Goal: Navigation & Orientation: Find specific page/section

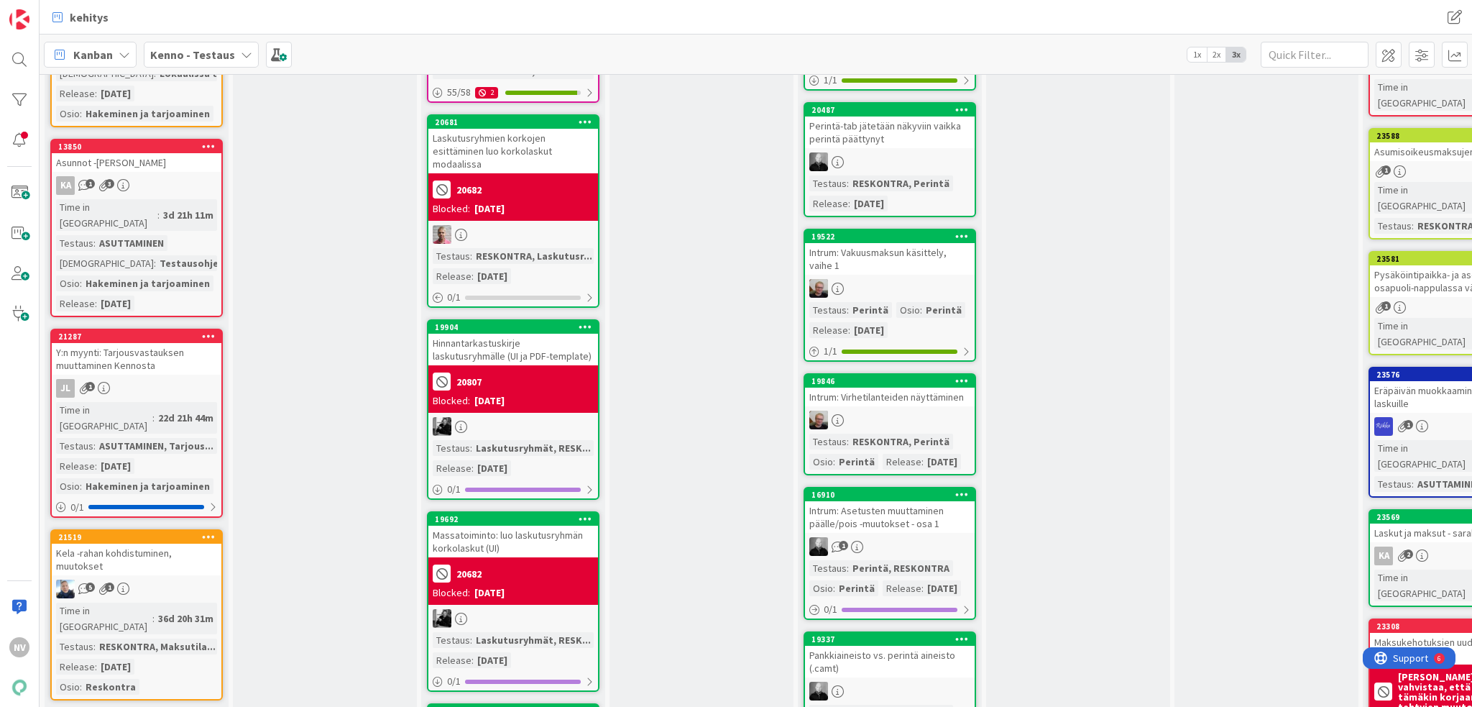
scroll to position [1438, 0]
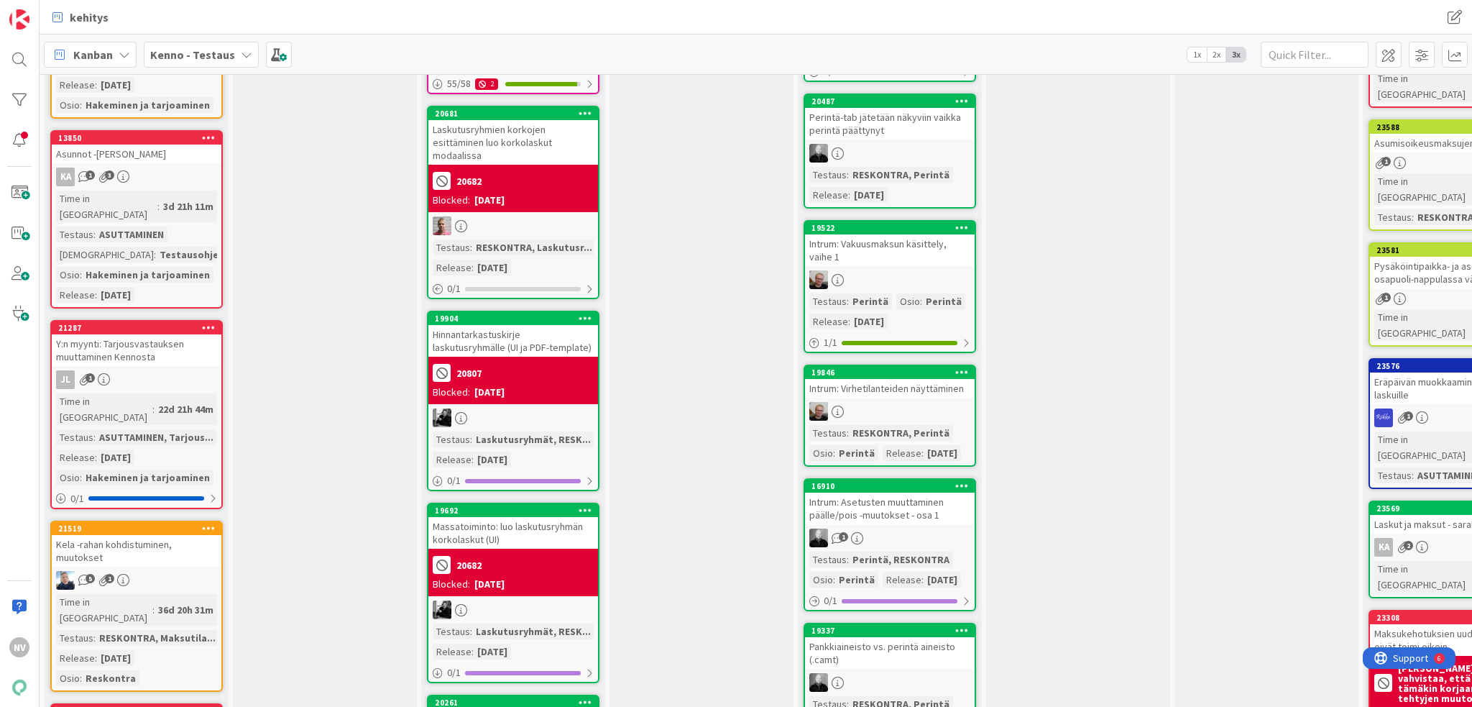
click at [128, 334] on div "Y:n myynti: Tarjousvastauksen muuttaminen Kennosta" at bounding box center [137, 350] width 170 height 32
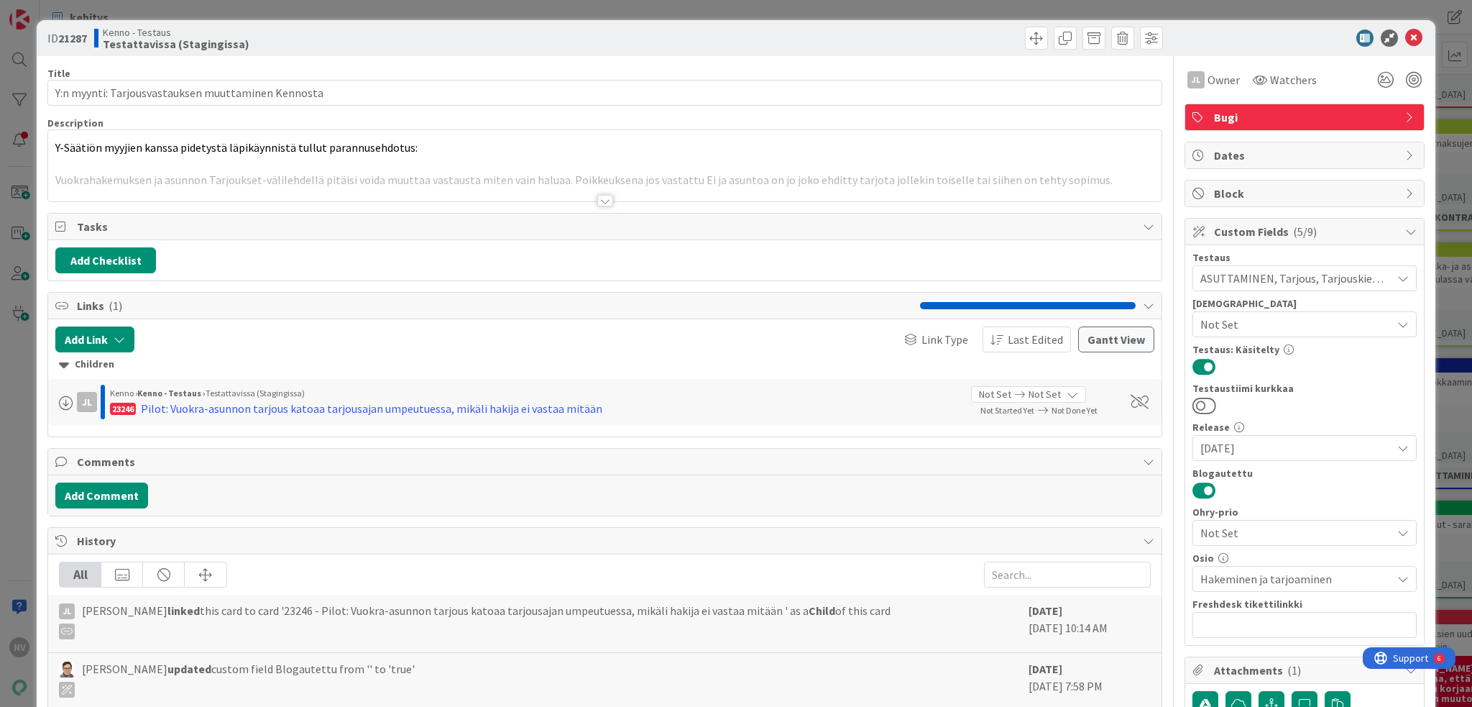
click at [597, 198] on div at bounding box center [605, 201] width 16 height 12
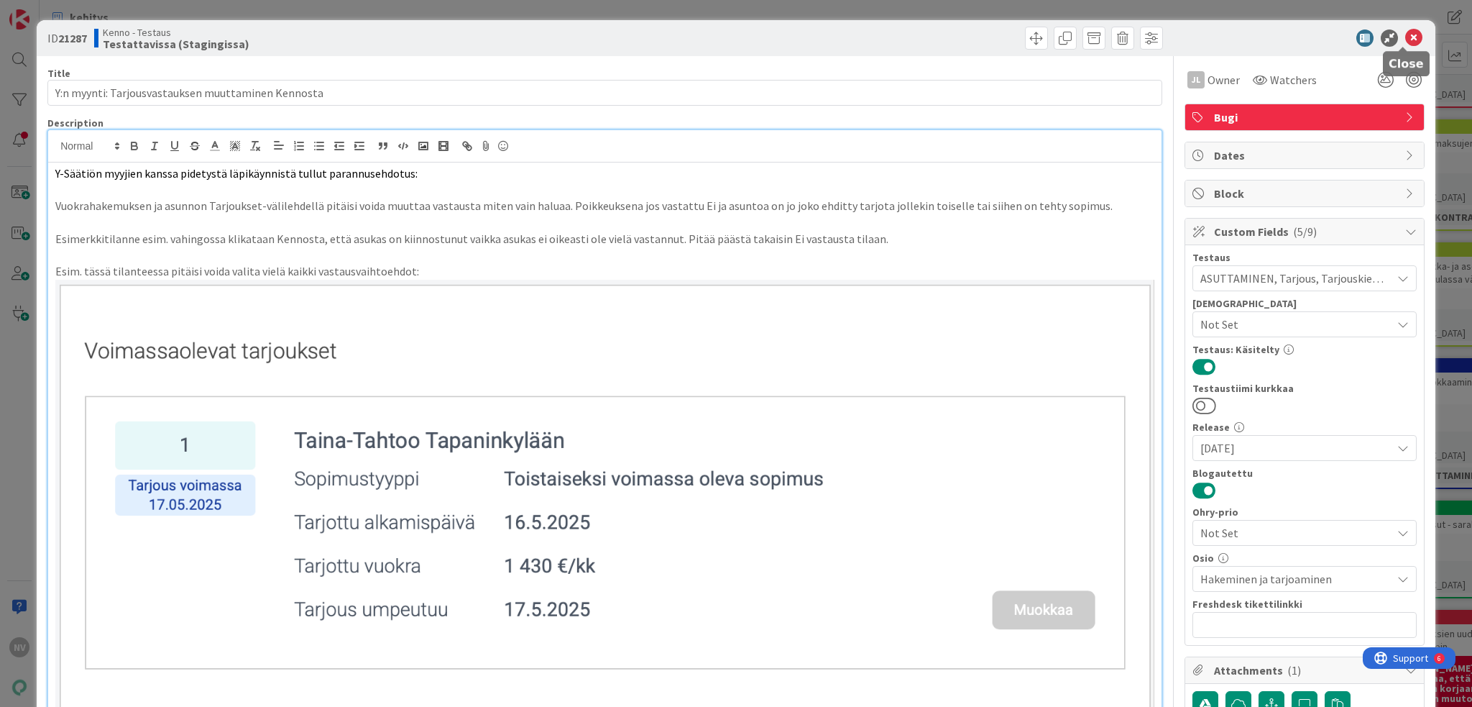
click at [1409, 42] on icon at bounding box center [1413, 37] width 17 height 17
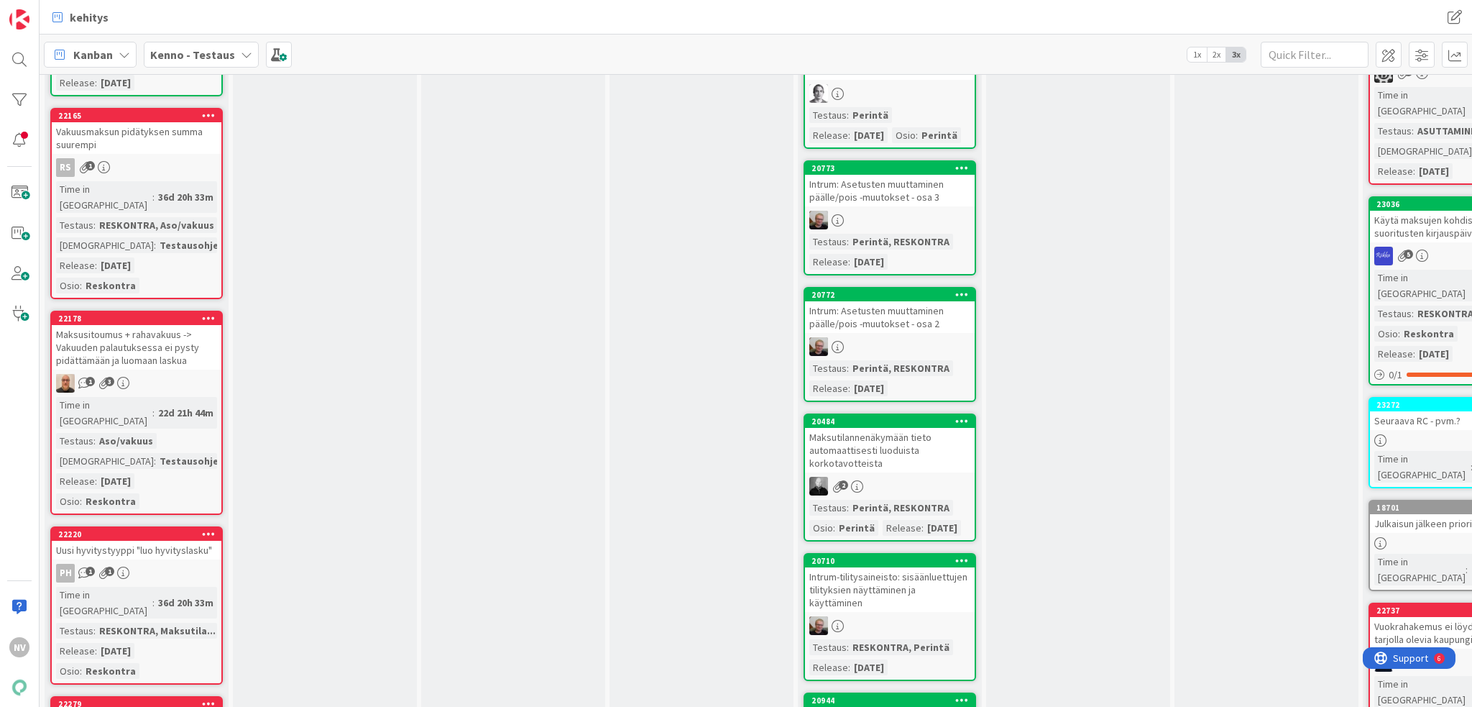
scroll to position [2444, 0]
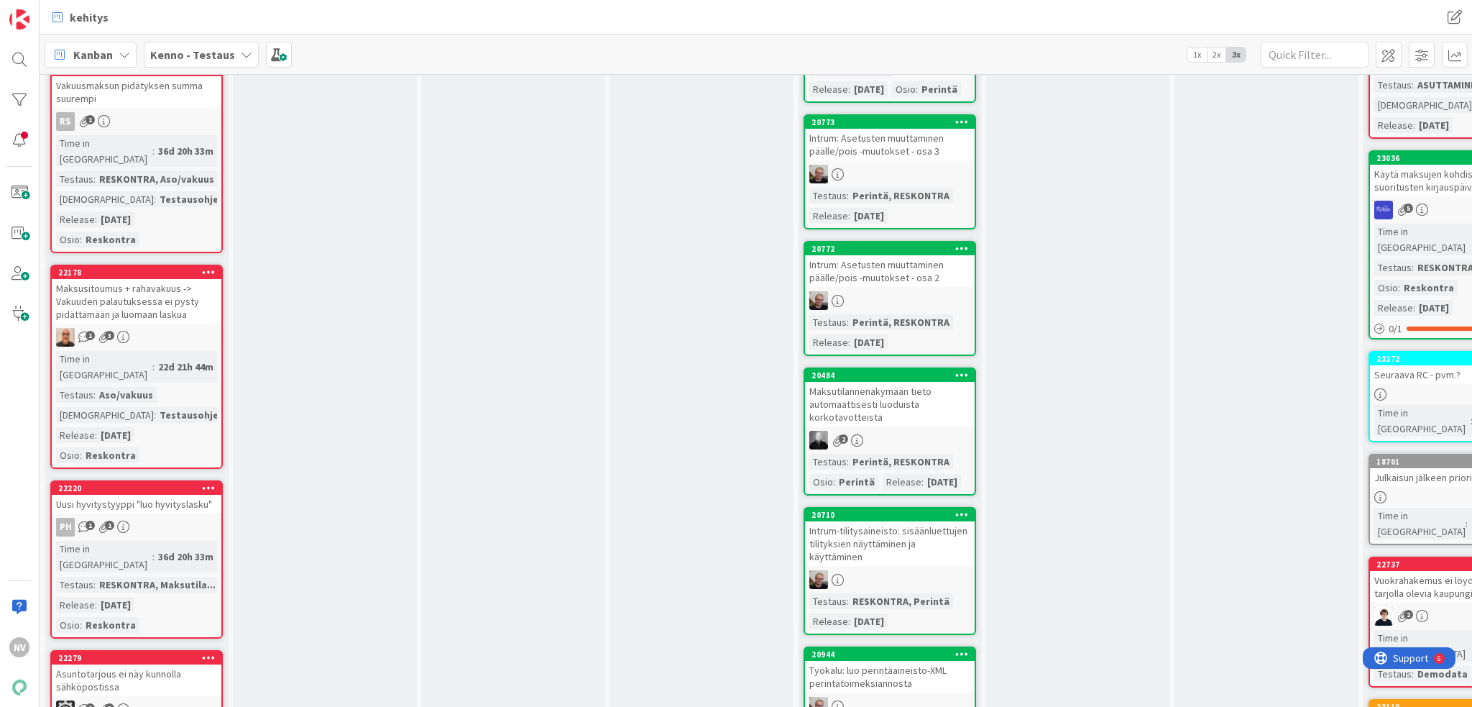
click at [147, 664] on div "Asuntotarjous ei näy kunnolla sähköpostissa" at bounding box center [137, 680] width 170 height 32
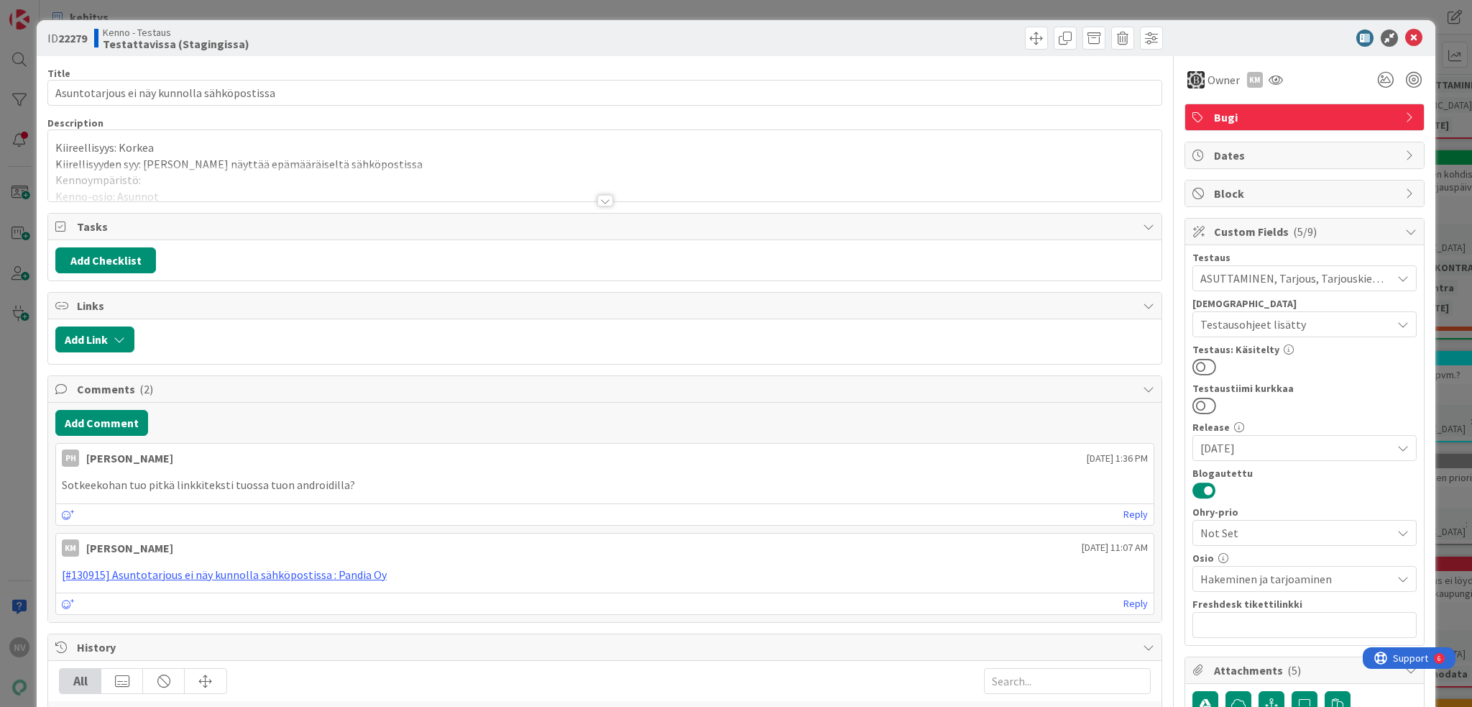
click at [601, 200] on div at bounding box center [605, 201] width 16 height 12
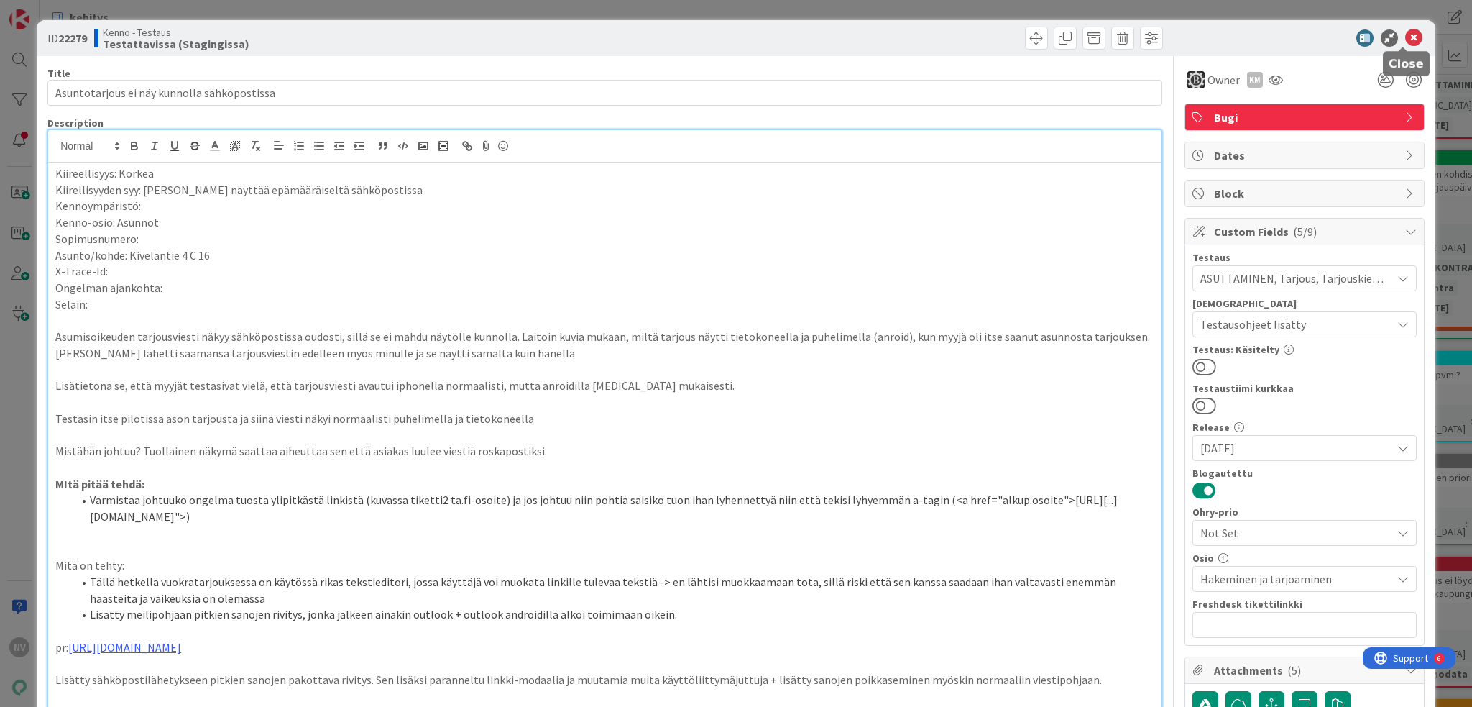
click at [1406, 37] on icon at bounding box center [1413, 37] width 17 height 17
